Goal: Task Accomplishment & Management: Manage account settings

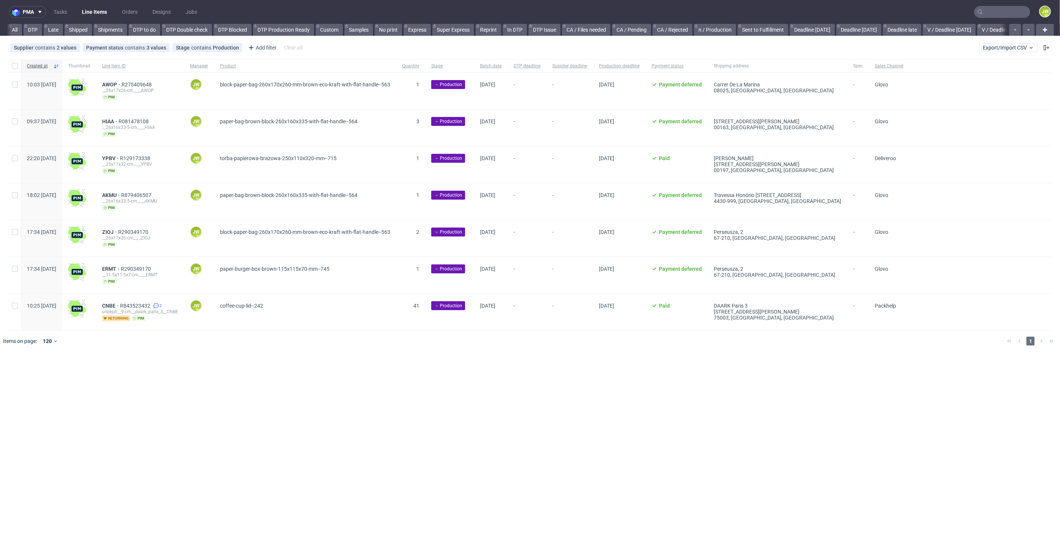
scroll to position [0, 959]
click at [1006, 12] on input "text" at bounding box center [1002, 12] width 56 height 12
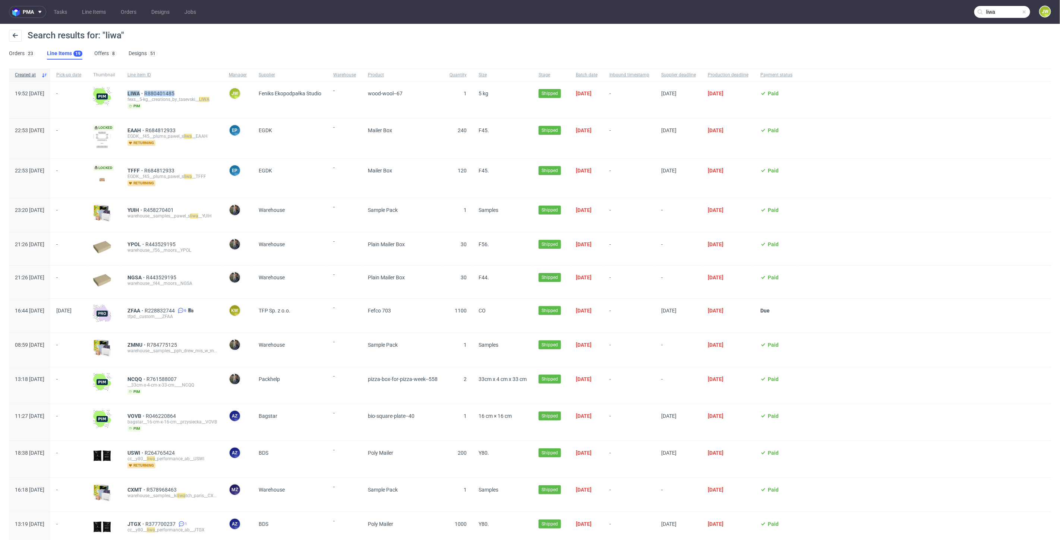
drag, startPoint x: 201, startPoint y: 93, endPoint x: 148, endPoint y: 95, distance: 52.6
click at [148, 95] on div "LIWA R880401485 fexs__5-kg__creations_by_tasevski__ LIWA pim" at bounding box center [171, 100] width 101 height 37
copy div "LIWA R880401485"
click at [503, 507] on div "Samples" at bounding box center [502, 495] width 60 height 34
click at [934, 159] on div at bounding box center [924, 178] width 253 height 39
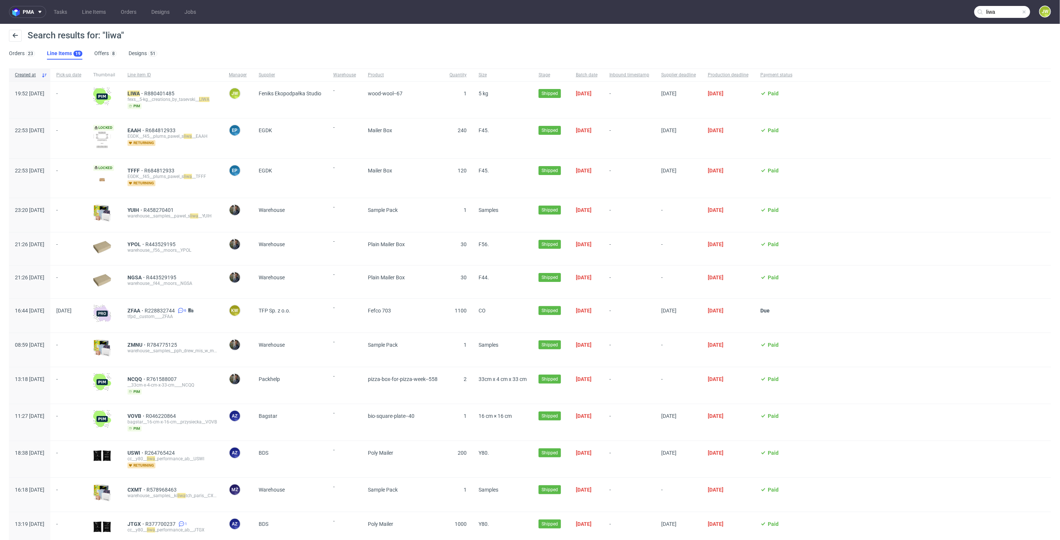
click at [998, 4] on nav "pma Tasks Line Items Orders Designs Jobs liwa JW" at bounding box center [530, 12] width 1060 height 24
click at [989, 9] on input "liwa" at bounding box center [1002, 12] width 56 height 12
drag, startPoint x: 951, startPoint y: 10, endPoint x: 698, endPoint y: 8, distance: 252.6
click at [699, 9] on nav "pma Tasks Line Items Orders Designs Jobs liwa JW" at bounding box center [530, 12] width 1060 height 24
paste input "XINM"
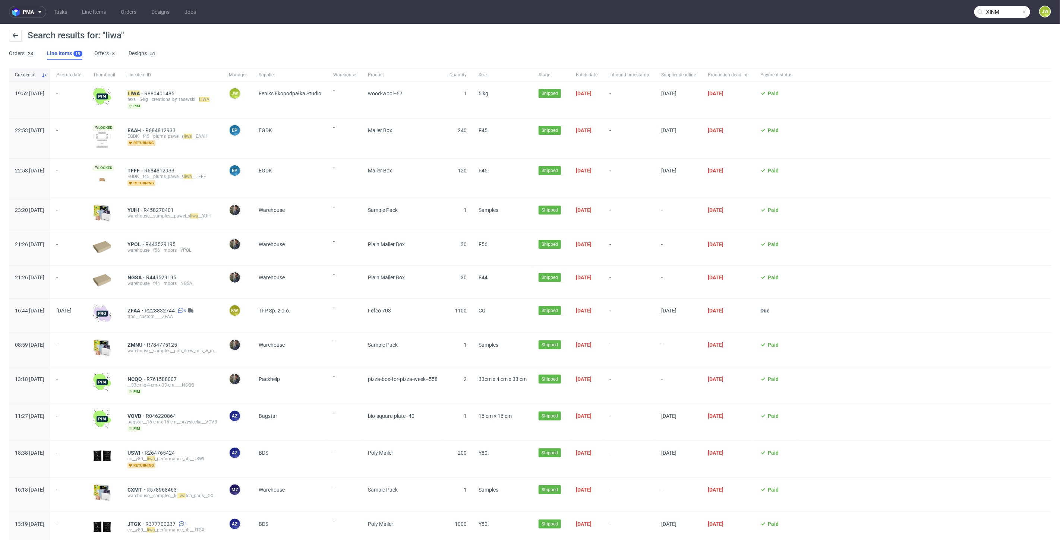
type input "XINM"
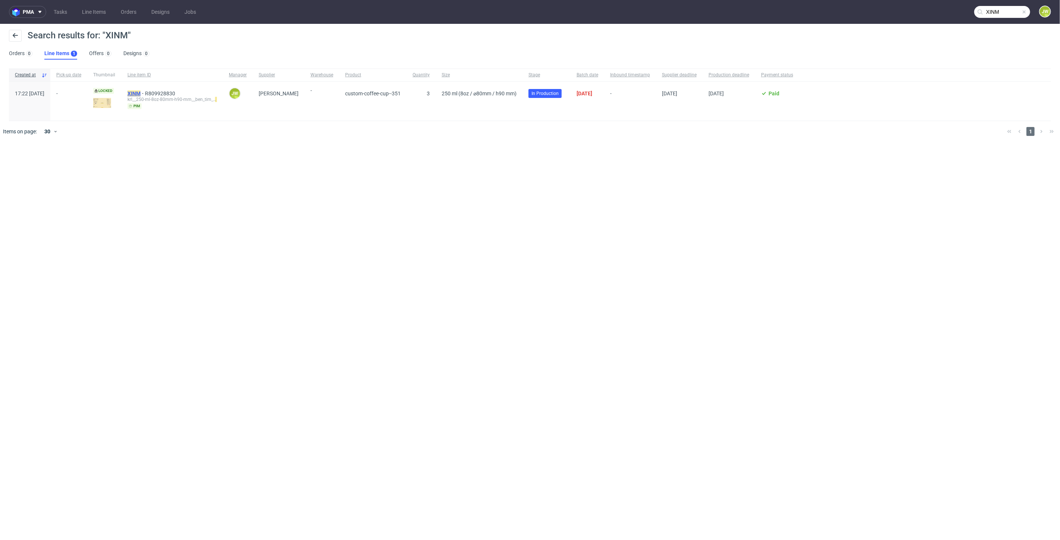
click at [140, 91] on mark "XINM" at bounding box center [133, 94] width 13 height 6
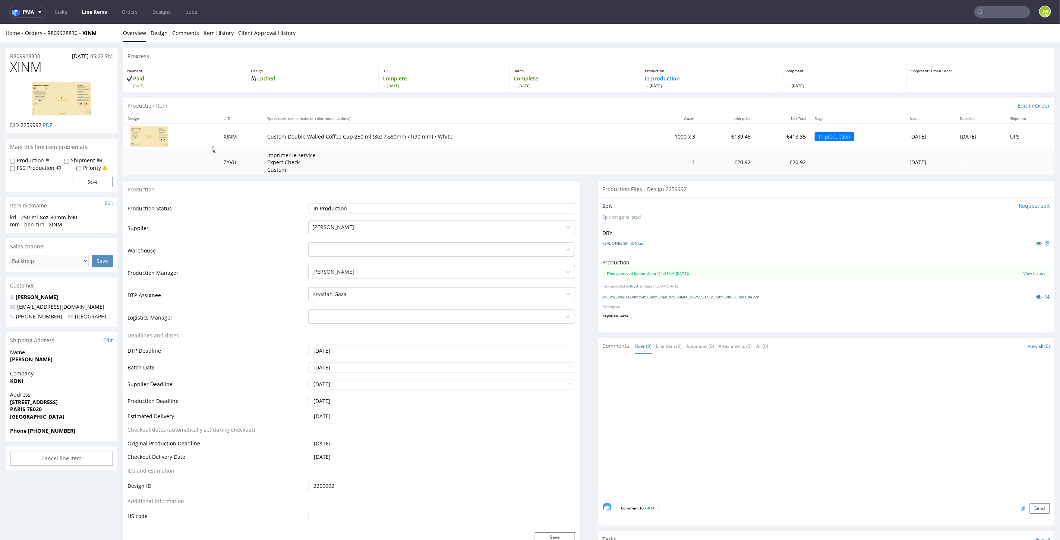
click at [669, 297] on link "krl__250-ml-8oz-80mm-h90-mm__ben_tim__XINM__d2259992__oR809928830__outside.pdf" at bounding box center [680, 296] width 156 height 5
click at [92, 14] on link "Line Items" at bounding box center [94, 12] width 34 height 12
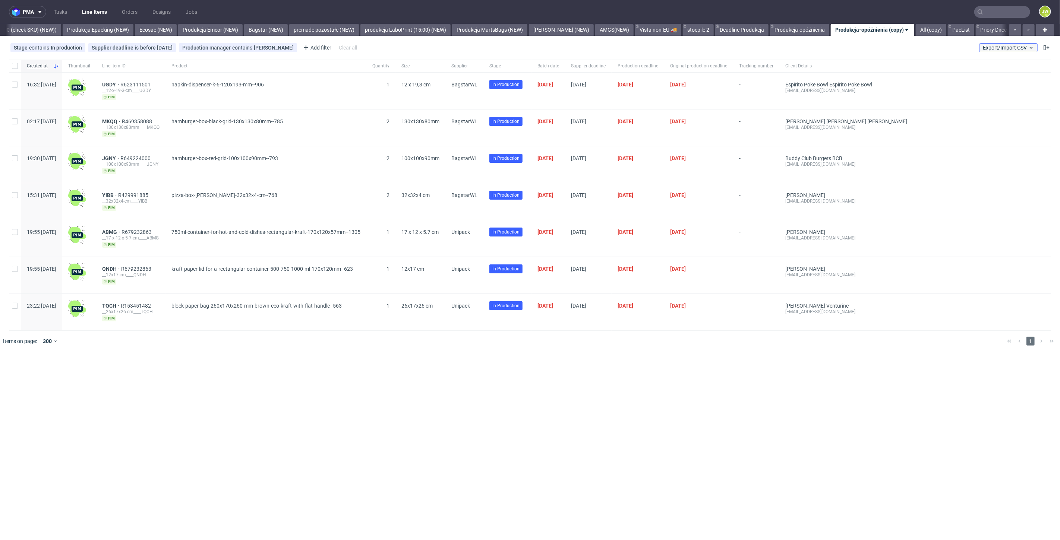
click at [984, 49] on span "Export/Import CSV" at bounding box center [1007, 48] width 51 height 6
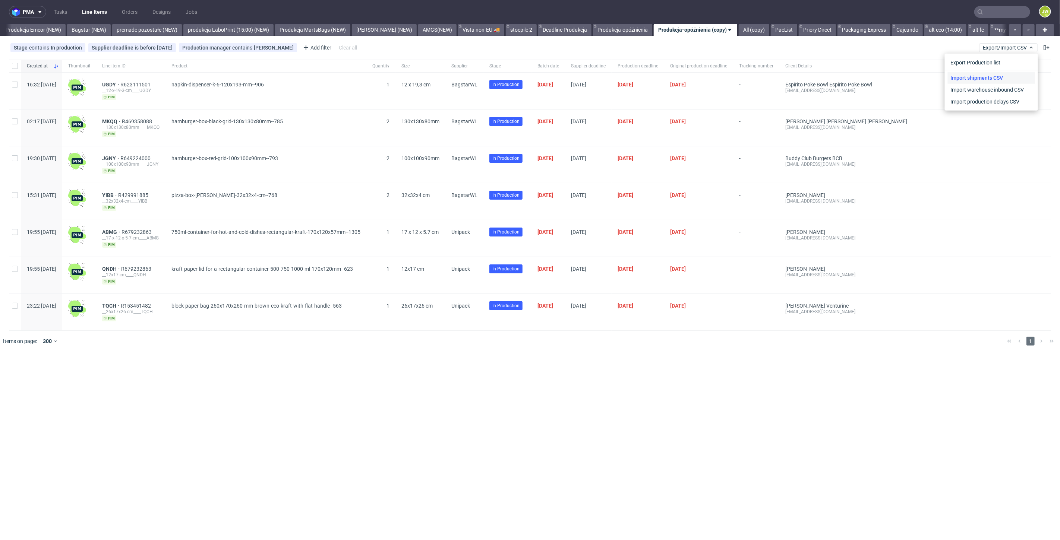
scroll to position [0, 1649]
click at [977, 74] on link "Import shipments CSV" at bounding box center [990, 78] width 87 height 12
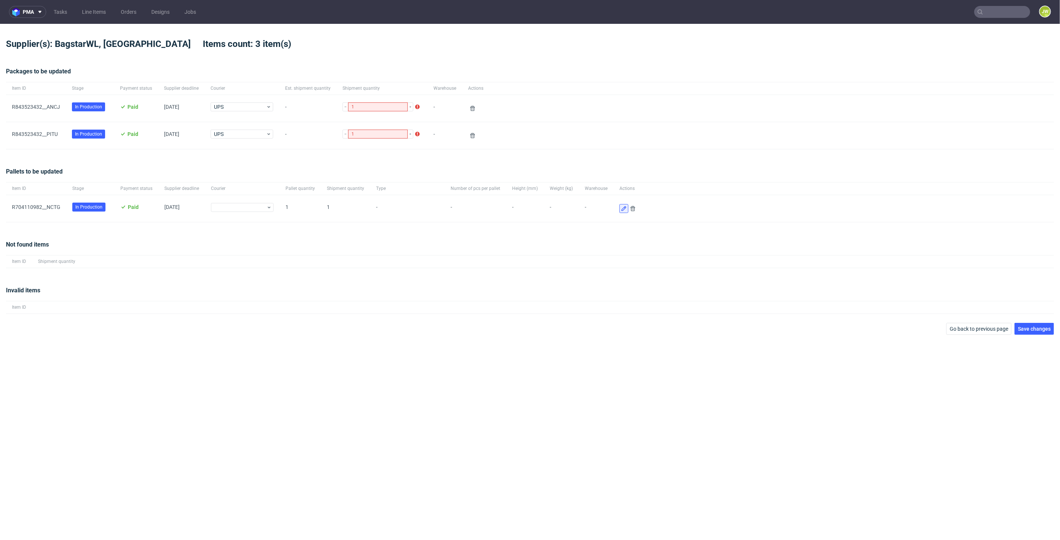
click at [621, 209] on icon at bounding box center [624, 209] width 6 height 6
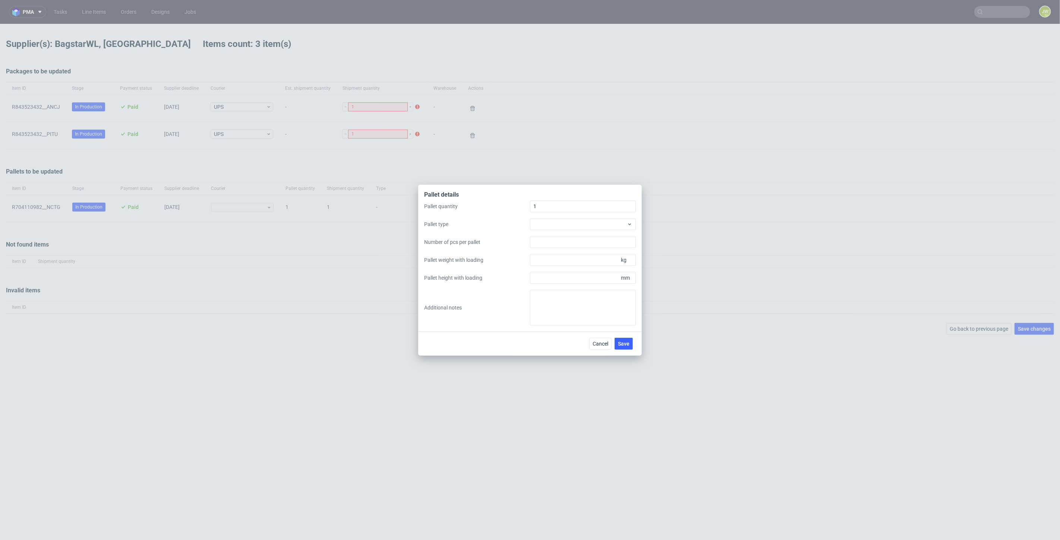
click at [540, 234] on div "Pallet quantity 1 Pallet type Number of pcs per pallet Pallet weight with loadi…" at bounding box center [530, 262] width 212 height 125
click at [541, 227] on div at bounding box center [583, 224] width 106 height 12
click at [553, 242] on div "EPAL1, 1200 x 800mm" at bounding box center [583, 240] width 100 height 13
click at [555, 272] on input "Pallet height with loading" at bounding box center [583, 278] width 106 height 12
type input "1500"
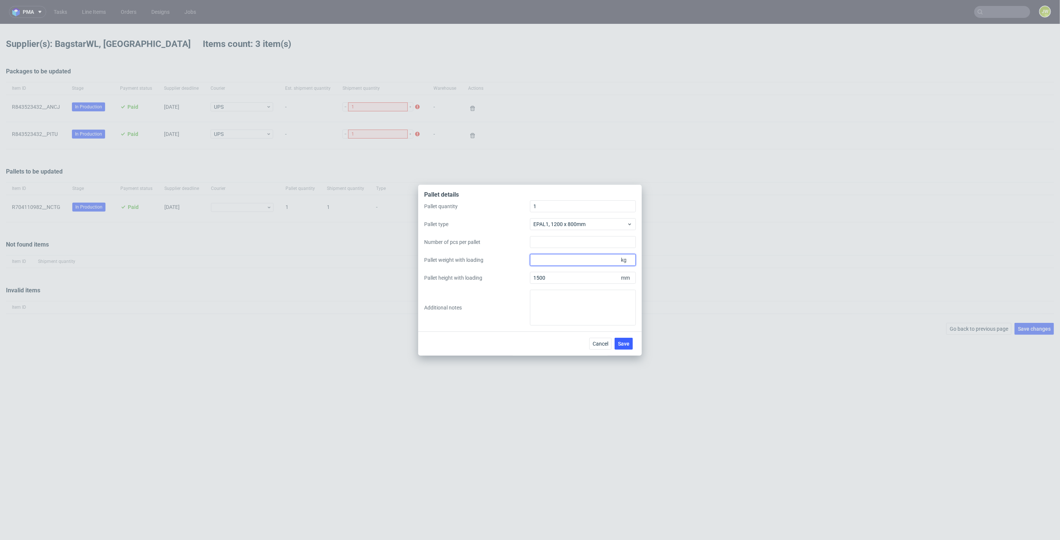
click at [537, 258] on input "Pallet weight with loading" at bounding box center [583, 260] width 106 height 12
type input "210"
click at [621, 341] on span "Save" at bounding box center [624, 343] width 12 height 5
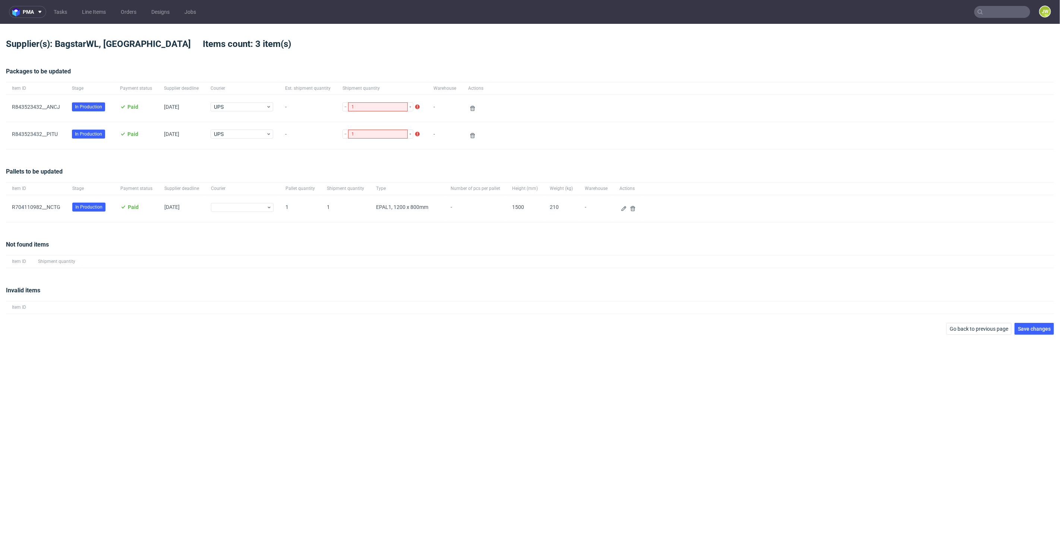
click at [350, 313] on div "Invalid items Item ID" at bounding box center [530, 300] width 1048 height 46
click at [1043, 330] on span "Save changes" at bounding box center [1033, 328] width 33 height 5
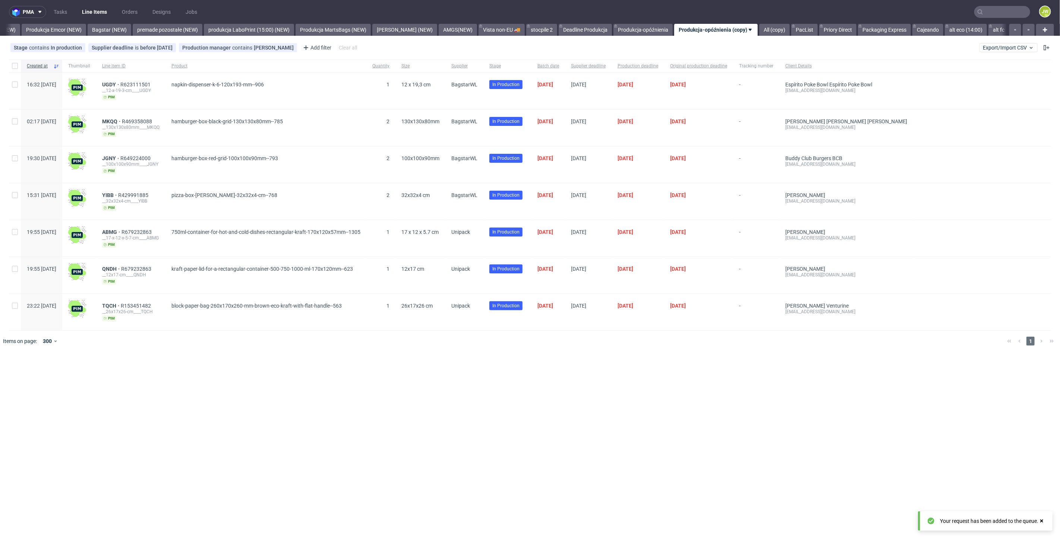
scroll to position [0, 1649]
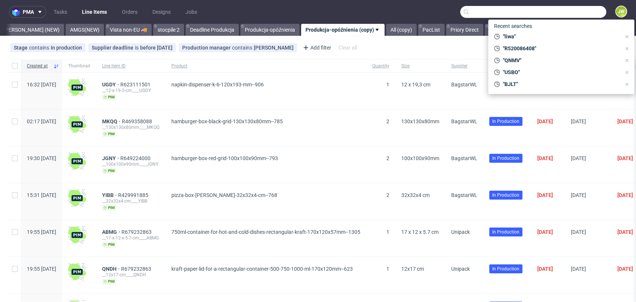
scroll to position [0, 2025]
click at [560, 9] on input "text" at bounding box center [533, 12] width 146 height 12
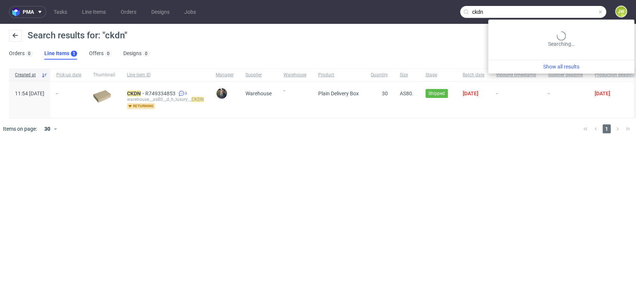
click at [576, 13] on input "ckdn" at bounding box center [533, 12] width 146 height 12
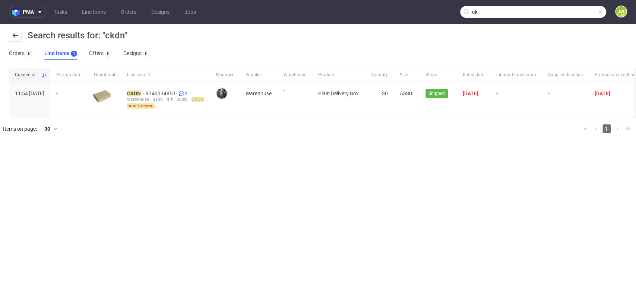
type input "c"
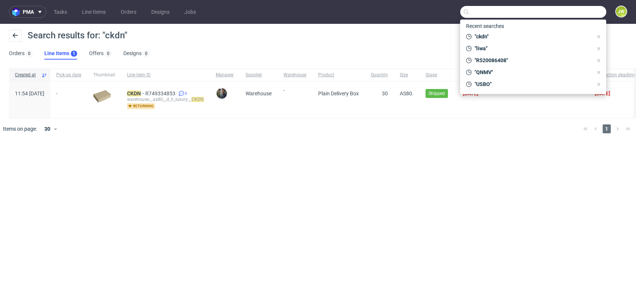
type input "T"
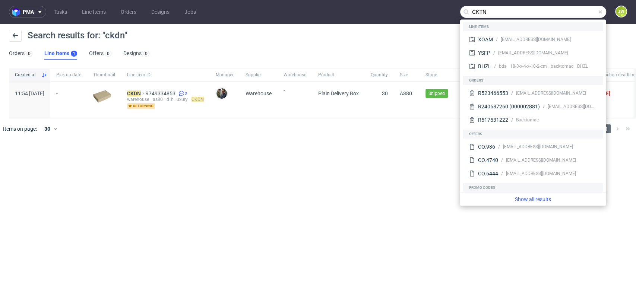
type input "CKTN"
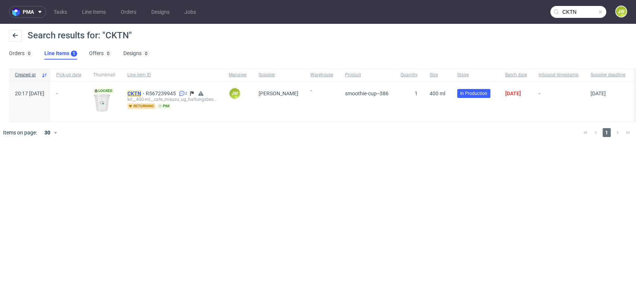
click at [141, 95] on mark "CKTN" at bounding box center [134, 94] width 14 height 6
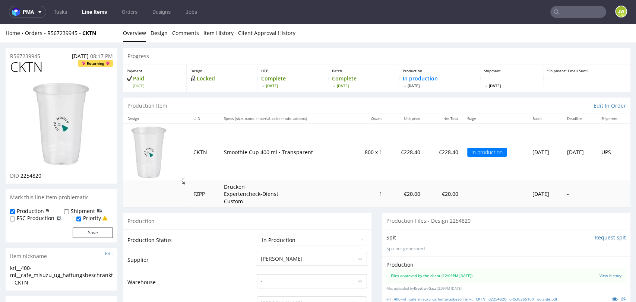
click at [405, 60] on div "Progress" at bounding box center [376, 56] width 507 height 16
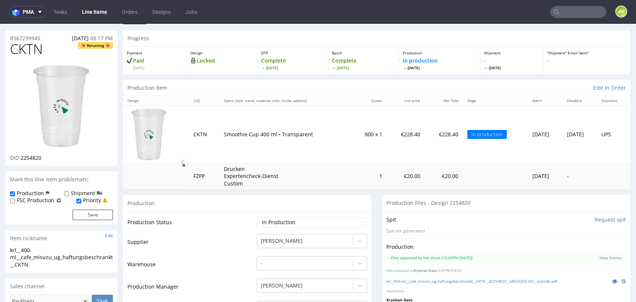
scroll to position [18, 0]
click at [358, 89] on div "Production Item Edit In Order" at bounding box center [376, 88] width 507 height 16
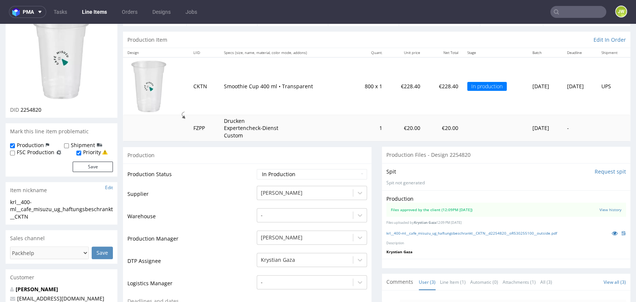
scroll to position [66, 0]
click at [285, 74] on td "Smoothie Cup 400 ml • Transparent" at bounding box center [285, 85] width 132 height 57
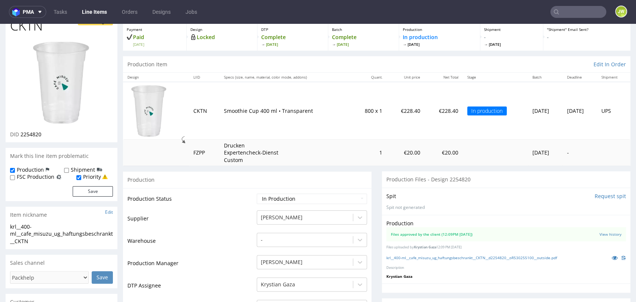
scroll to position [0, 0]
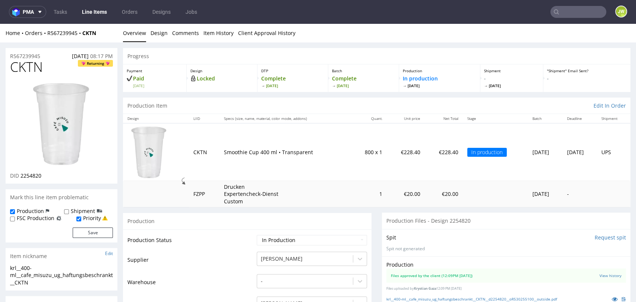
click at [330, 39] on div "Home Orders R567239945 CKTN Overview Design Comments Item History Client Approv…" at bounding box center [318, 33] width 636 height 19
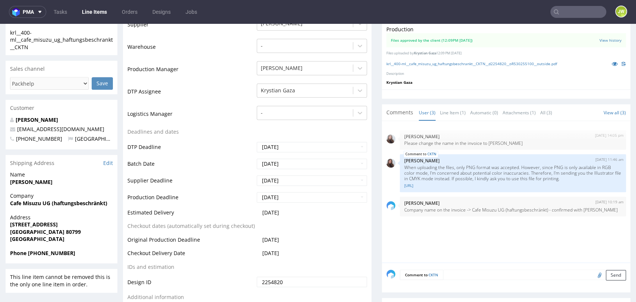
scroll to position [248, 0]
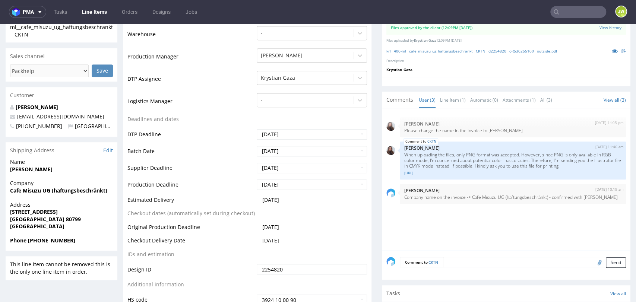
click at [216, 126] on td "Deadlines and dates" at bounding box center [190, 122] width 127 height 14
drag, startPoint x: 299, startPoint y: 237, endPoint x: 140, endPoint y: 240, distance: 159.1
click at [140, 240] on tr "Checkout Delivery Date 2025-10-30" at bounding box center [247, 243] width 240 height 14
click at [207, 247] on td "Checkout Delivery Date" at bounding box center [190, 243] width 127 height 14
click at [229, 243] on td "Checkout Delivery Date" at bounding box center [190, 243] width 127 height 14
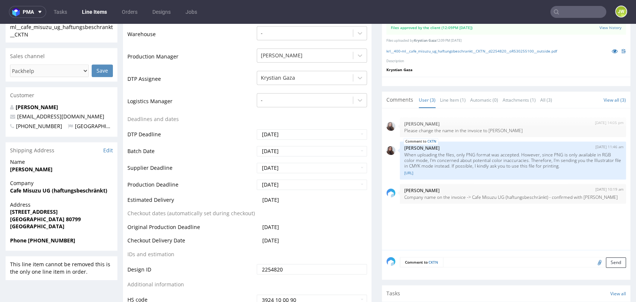
click at [212, 234] on td "Original Production Deadline" at bounding box center [190, 230] width 127 height 14
drag, startPoint x: 301, startPoint y: 238, endPoint x: 125, endPoint y: 241, distance: 175.9
click at [125, 241] on div "Production Status Waiting for Artwork Waiting for Diecut Waiting for Mockup Wai…" at bounding box center [247, 148] width 248 height 335
click at [159, 256] on td "IDs and estimation" at bounding box center [190, 257] width 127 height 14
drag, startPoint x: 126, startPoint y: 240, endPoint x: 278, endPoint y: 239, distance: 151.6
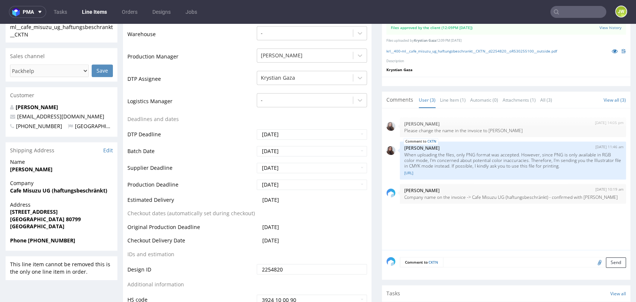
click at [280, 242] on div "Production Status Waiting for Artwork Waiting for Diecut Waiting for Mockup Wai…" at bounding box center [247, 148] width 248 height 335
drag, startPoint x: 278, startPoint y: 239, endPoint x: 291, endPoint y: 242, distance: 13.0
click at [279, 239] on span "[DATE]" at bounding box center [270, 240] width 17 height 7
click at [297, 239] on td "[DATE]" at bounding box center [311, 243] width 112 height 14
drag, startPoint x: 287, startPoint y: 242, endPoint x: 128, endPoint y: 243, distance: 158.7
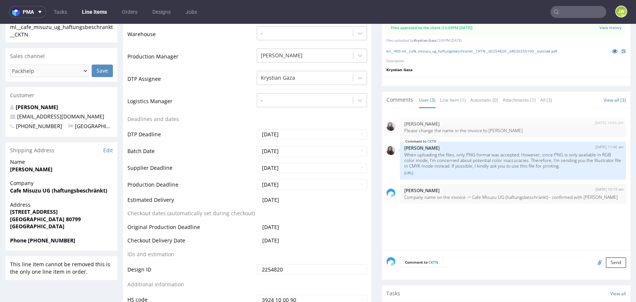
click at [128, 243] on tr "Checkout Delivery Date 2025-10-30" at bounding box center [247, 243] width 240 height 14
copy tr "Checkout Delivery Date 2025-10-30"
click at [222, 240] on td "Checkout Delivery Date" at bounding box center [190, 243] width 127 height 14
click at [196, 243] on td "Checkout Delivery Date" at bounding box center [190, 243] width 127 height 14
click at [215, 81] on td "DTP Assignee" at bounding box center [190, 81] width 127 height 22
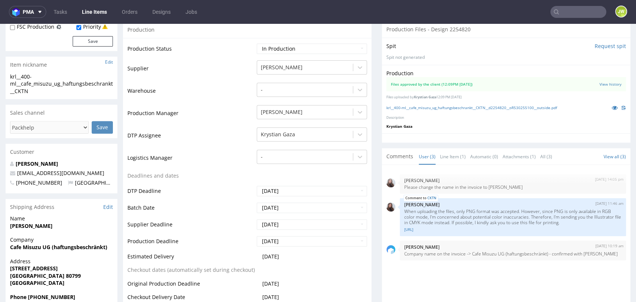
scroll to position [124, 0]
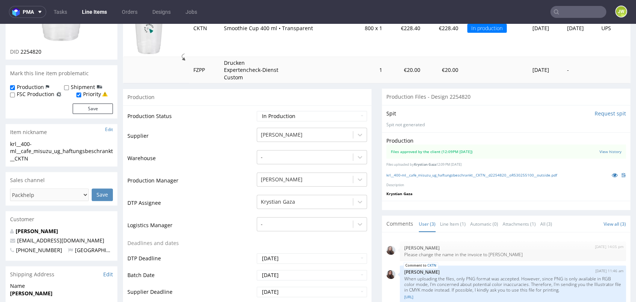
click at [273, 98] on div "Production" at bounding box center [247, 97] width 248 height 17
drag, startPoint x: 221, startPoint y: 95, endPoint x: 226, endPoint y: 105, distance: 11.5
click at [221, 95] on div "Production" at bounding box center [247, 97] width 248 height 17
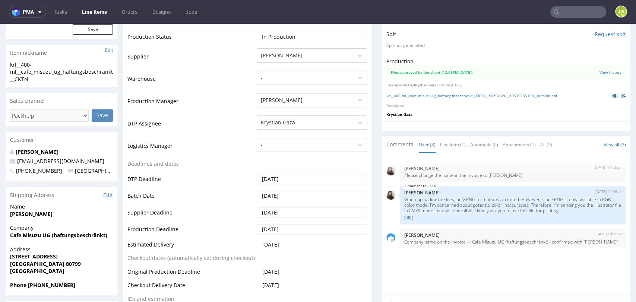
scroll to position [207, 0]
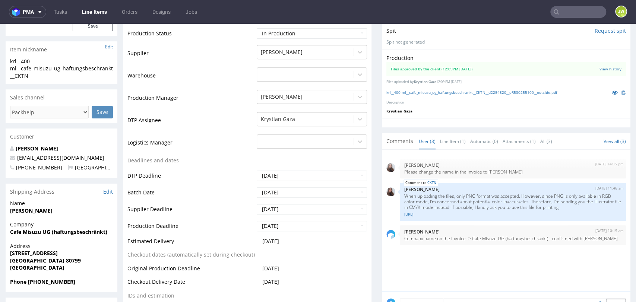
drag, startPoint x: 204, startPoint y: 48, endPoint x: 199, endPoint y: 42, distance: 8.2
click at [204, 48] on td "Supplier" at bounding box center [190, 55] width 127 height 22
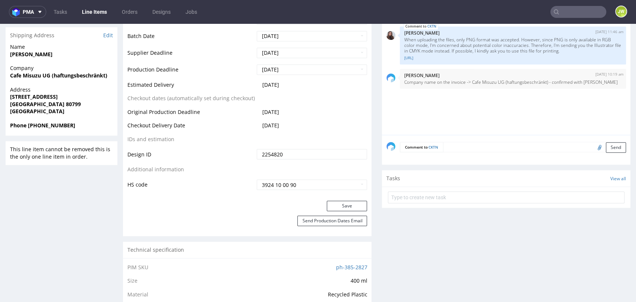
scroll to position [373, 0]
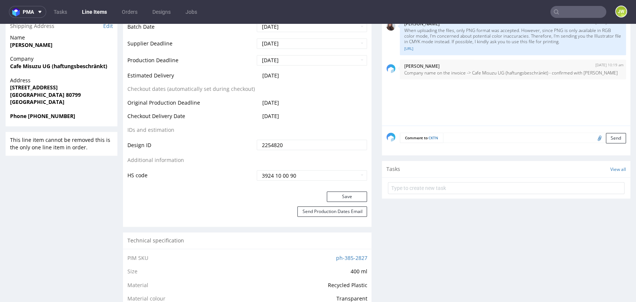
drag, startPoint x: 202, startPoint y: 193, endPoint x: 257, endPoint y: 224, distance: 62.9
click at [202, 193] on div "Save" at bounding box center [247, 198] width 248 height 15
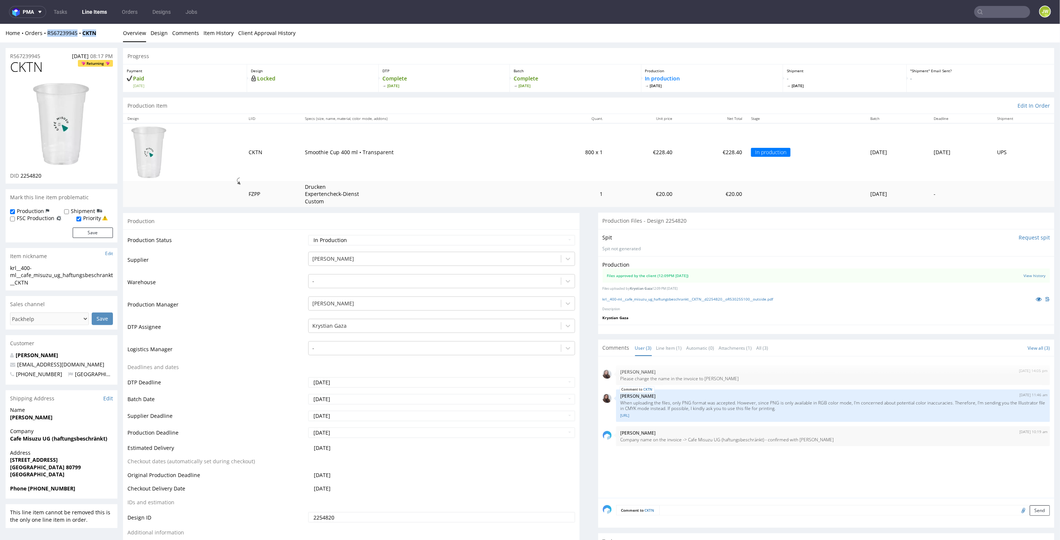
drag, startPoint x: 102, startPoint y: 33, endPoint x: 43, endPoint y: 39, distance: 59.9
click at [43, 39] on div "Home Orders R567239945 CKTN Overview Design Comments Item History Client Approv…" at bounding box center [530, 32] width 1060 height 19
copy div "R567239945 CKTN"
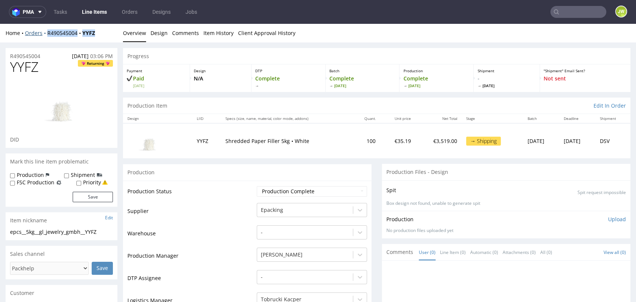
drag, startPoint x: 98, startPoint y: 33, endPoint x: 45, endPoint y: 37, distance: 52.3
click at [45, 37] on div "Home Orders R490545004 YYFZ" at bounding box center [62, 32] width 112 height 7
copy div "R490545004 YYFZ"
